Goal: Task Accomplishment & Management: Manage account settings

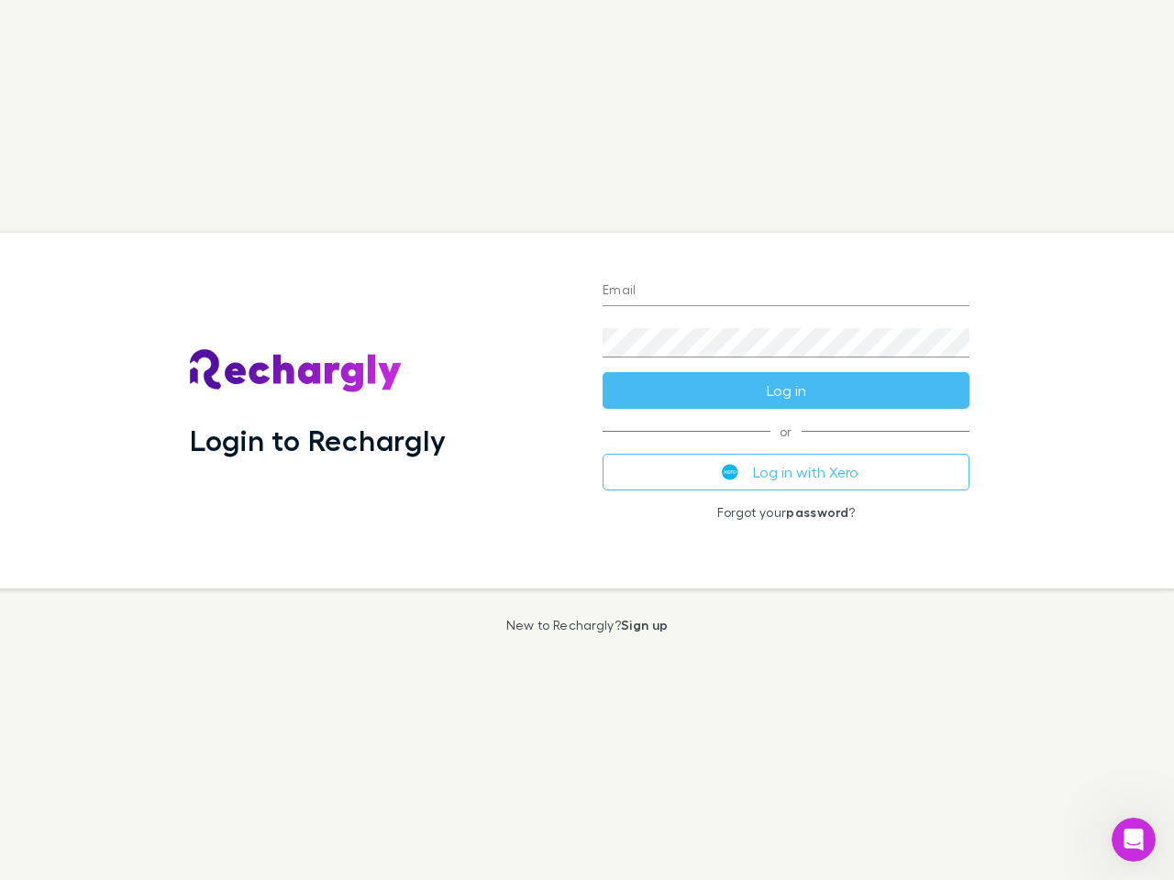
click at [587, 440] on div "Login to Rechargly" at bounding box center [381, 411] width 413 height 356
click at [786, 292] on input "Email" at bounding box center [786, 291] width 367 height 29
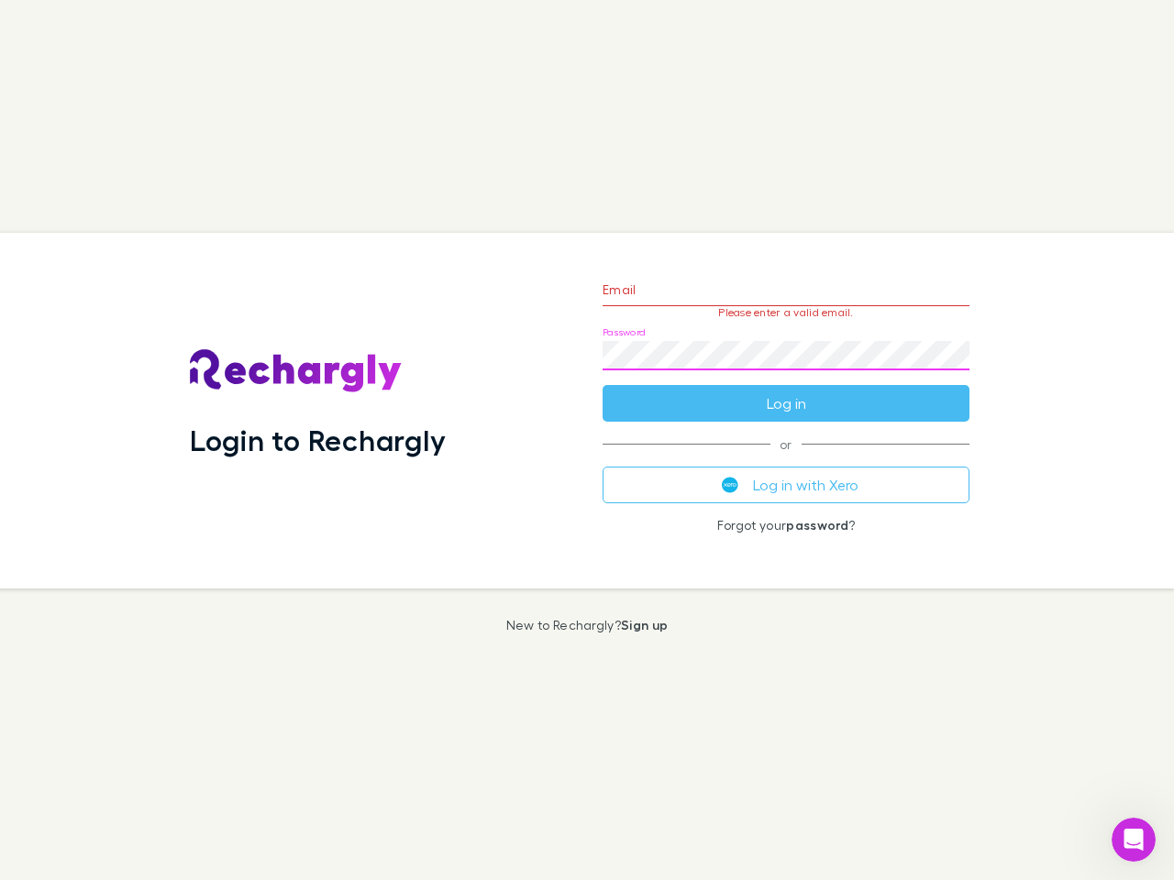
click at [786, 391] on form "Email Please enter a valid email. Password Log in" at bounding box center [786, 342] width 367 height 160
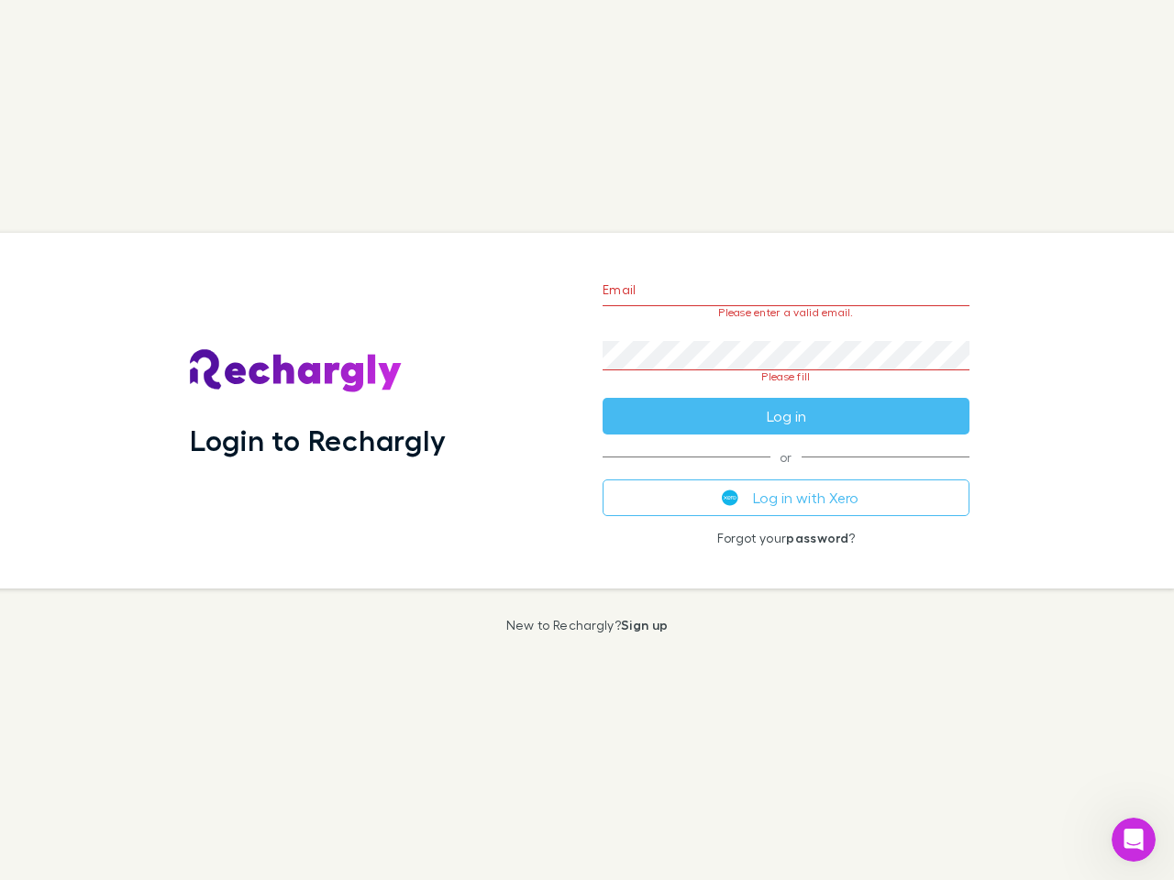
click at [786, 472] on div "Email Please enter a valid email. Password Please fill Log in or Log in with Xe…" at bounding box center [786, 411] width 396 height 356
click at [1133, 840] on icon "Open Intercom Messenger" at bounding box center [1134, 840] width 30 height 30
